Goal: Information Seeking & Learning: Learn about a topic

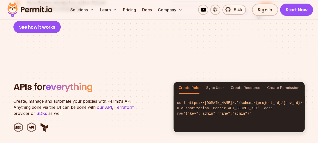
scroll to position [497, 0]
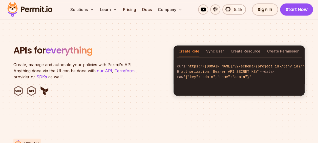
click at [215, 105] on section "APIs for everything Create, manage and automate your policies with Permit's API…" at bounding box center [159, 70] width 318 height 99
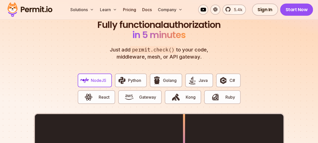
scroll to position [942, 0]
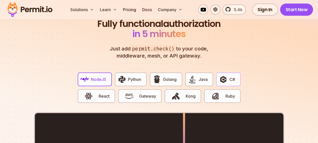
click at [226, 75] on img "button" at bounding box center [223, 79] width 9 height 9
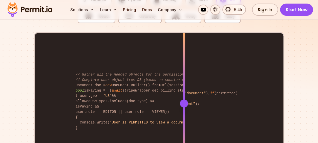
scroll to position [1035, 0]
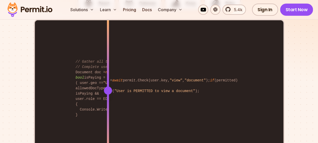
drag, startPoint x: 185, startPoint y: 83, endPoint x: 102, endPoint y: 80, distance: 83.2
click at [104, 86] on div at bounding box center [108, 90] width 8 height 8
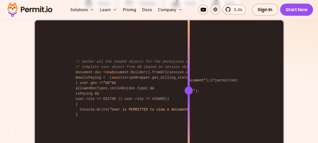
drag, startPoint x: 103, startPoint y: 84, endPoint x: 171, endPoint y: 118, distance: 75.9
click at [187, 118] on div at bounding box center [188, 90] width 2 height 140
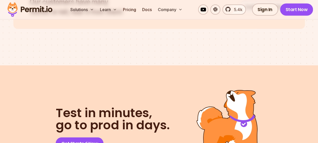
scroll to position [2526, 0]
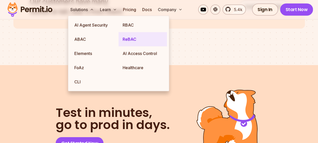
click at [127, 40] on link "ReBAC" at bounding box center [143, 39] width 48 height 14
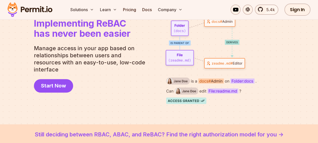
scroll to position [70, 0]
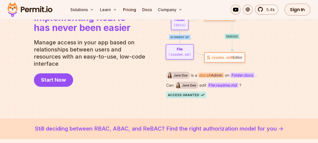
click at [196, 81] on img at bounding box center [223, 40] width 121 height 115
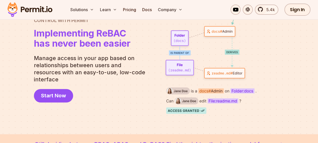
scroll to position [53, 0]
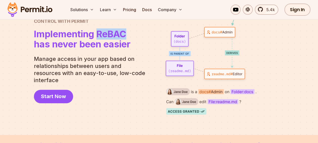
drag, startPoint x: 98, startPoint y: 40, endPoint x: 126, endPoint y: 39, distance: 28.3
click at [126, 39] on span "Implementing ReBAC" at bounding box center [82, 34] width 97 height 10
drag, startPoint x: 126, startPoint y: 39, endPoint x: 109, endPoint y: 77, distance: 41.4
click at [109, 77] on p "Manage access in your app based on relationships between users and resources wi…" at bounding box center [91, 69] width 115 height 28
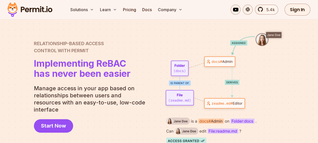
scroll to position [24, 0]
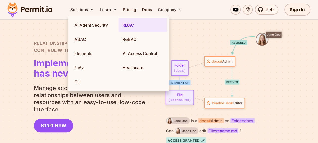
click at [131, 29] on link "RBAC" at bounding box center [143, 25] width 48 height 14
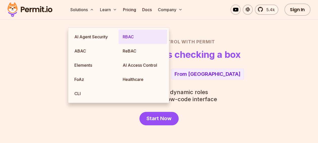
scroll to position [2, 0]
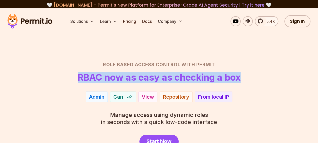
drag, startPoint x: 78, startPoint y: 76, endPoint x: 242, endPoint y: 72, distance: 163.9
click at [242, 72] on header "Role Based Access Control with Permit RBAC now as easy as checking a box" at bounding box center [159, 71] width 294 height 21
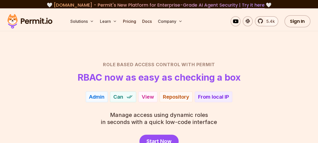
drag, startPoint x: 242, startPoint y: 72, endPoint x: 237, endPoint y: 94, distance: 22.8
click at [237, 94] on div "Admin Can View Repository From local IP" at bounding box center [159, 96] width 294 height 11
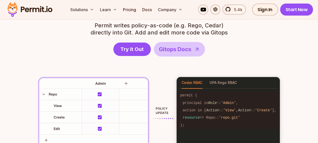
scroll to position [742, 0]
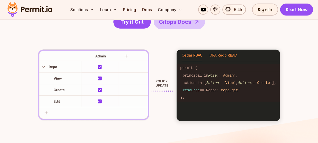
click at [225, 53] on button "OPA Rego RBAC" at bounding box center [222, 56] width 27 height 12
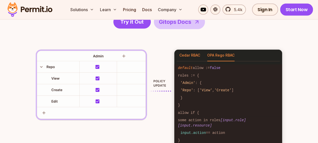
click at [192, 60] on button "Cedar RBAC" at bounding box center [189, 56] width 21 height 12
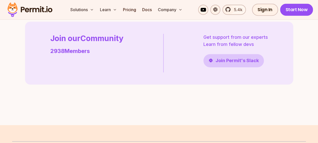
scroll to position [1314, 0]
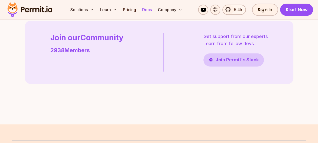
click at [148, 12] on link "Docs" at bounding box center [147, 10] width 14 height 10
